Goal: Find contact information: Find contact information

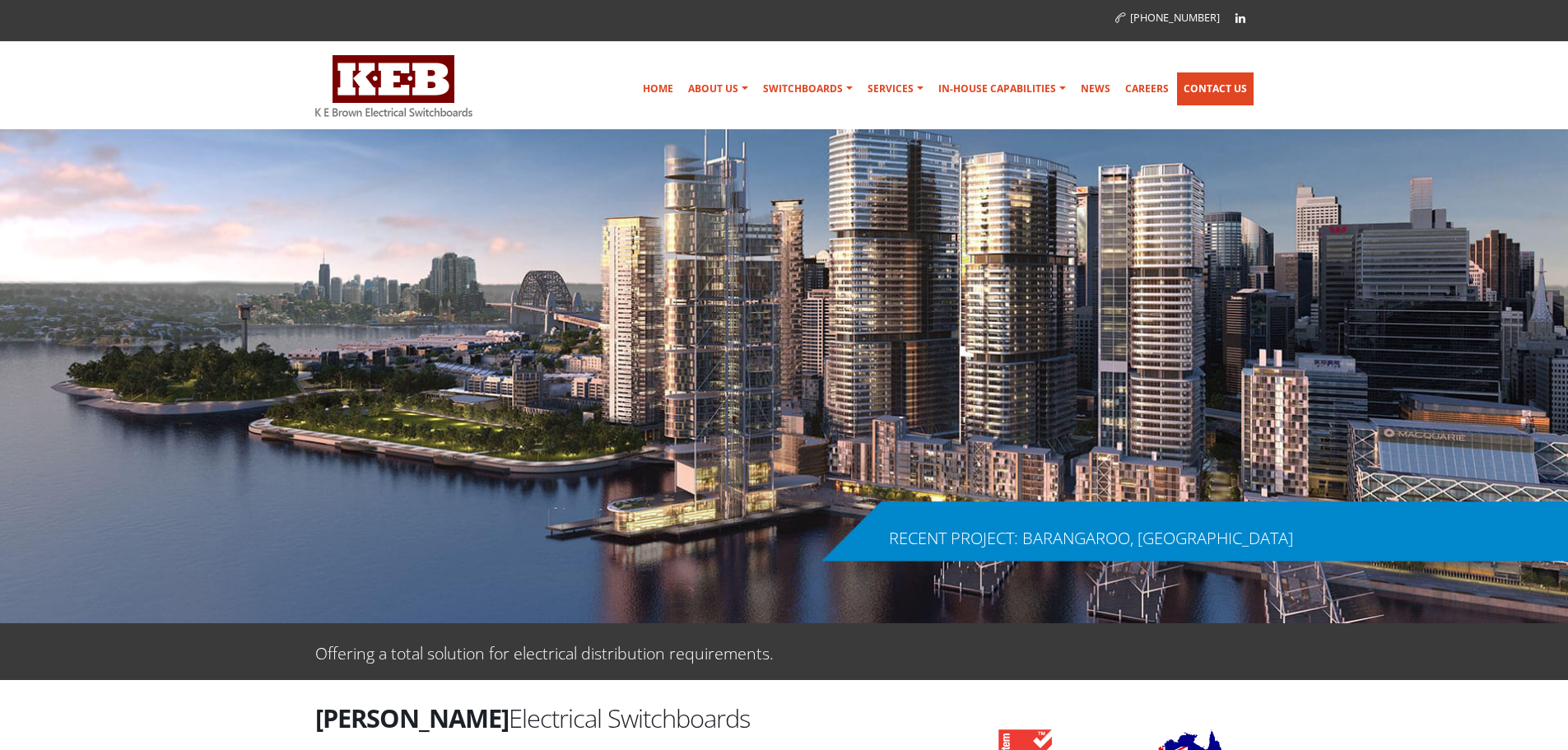
click at [1222, 82] on link "Contact Us" at bounding box center [1215, 89] width 77 height 33
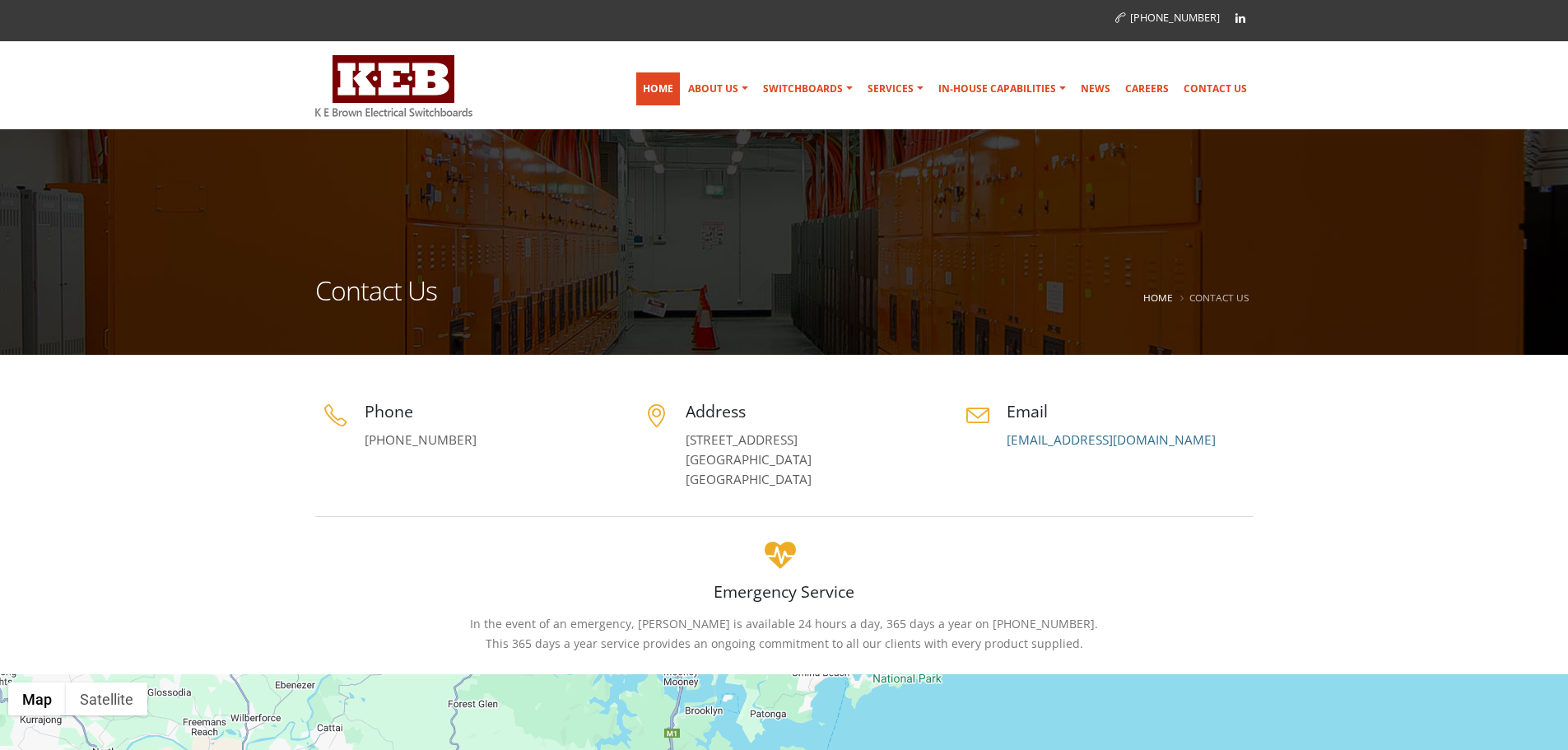
click at [678, 82] on link "Home" at bounding box center [658, 89] width 43 height 33
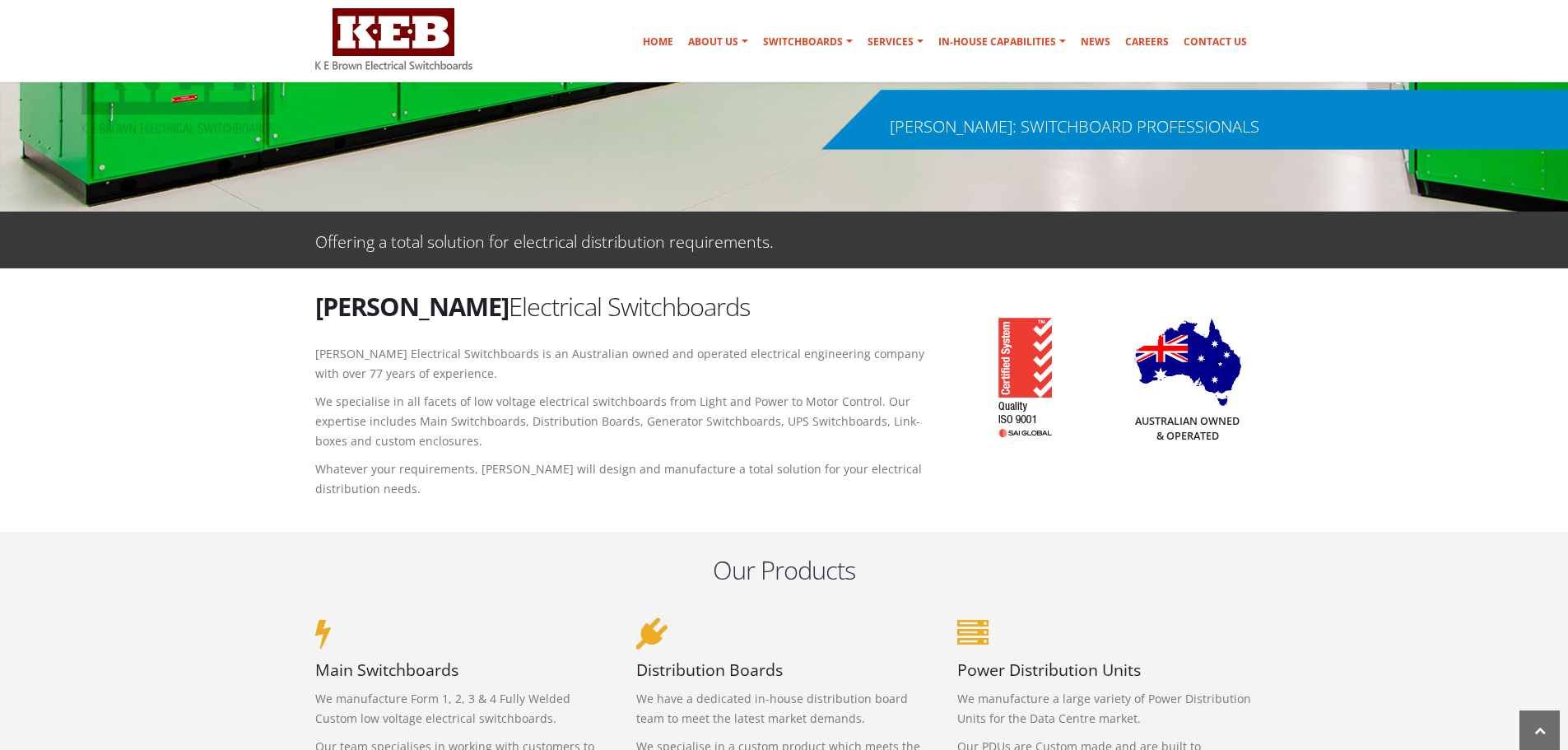
scroll to position [906, 0]
